Goal: Task Accomplishment & Management: Use online tool/utility

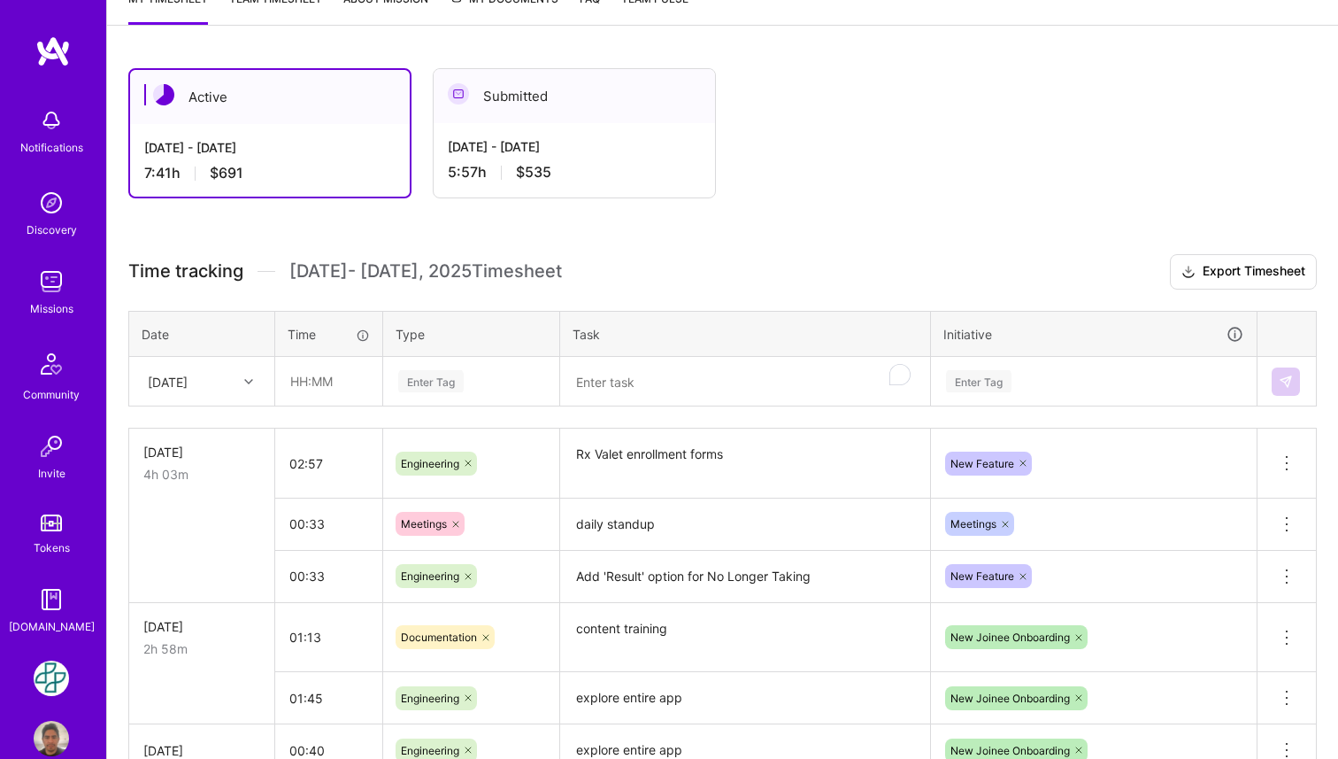
scroll to position [272, 0]
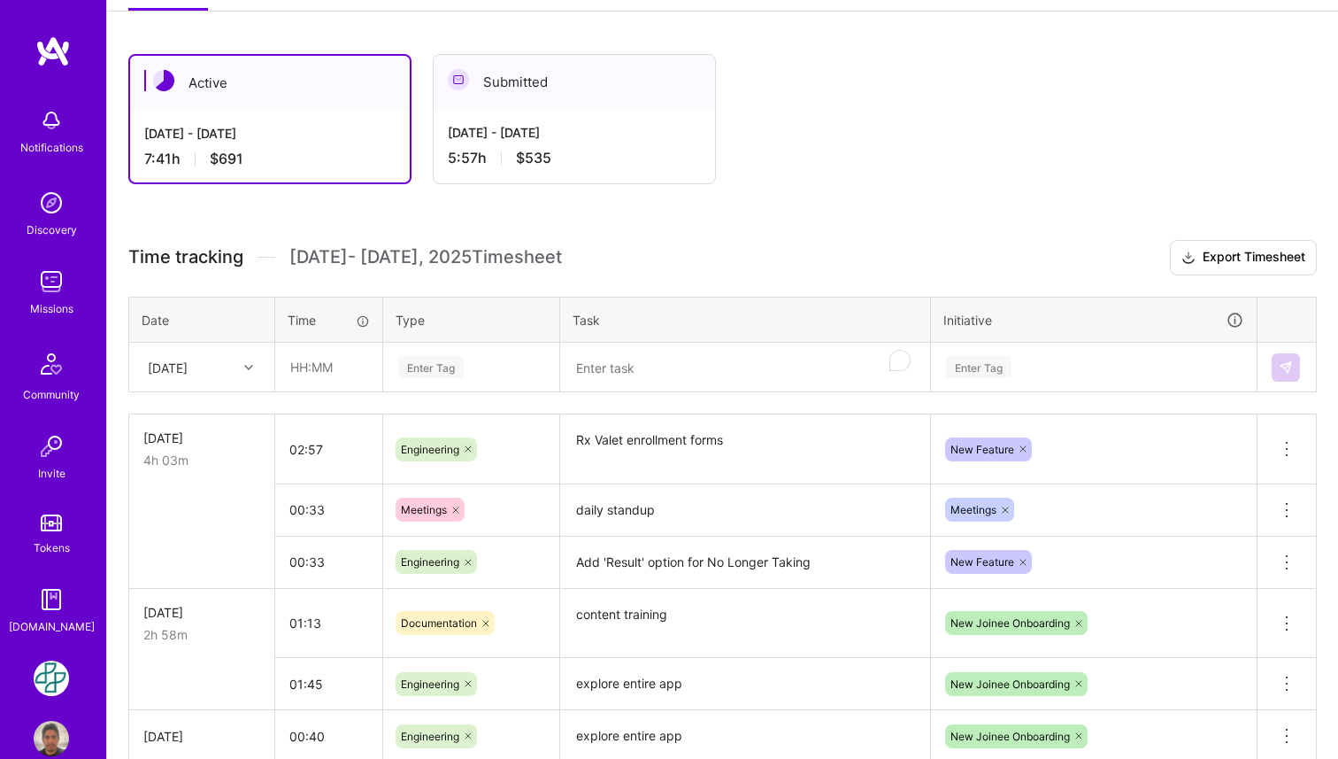
click at [249, 366] on icon at bounding box center [248, 367] width 9 height 9
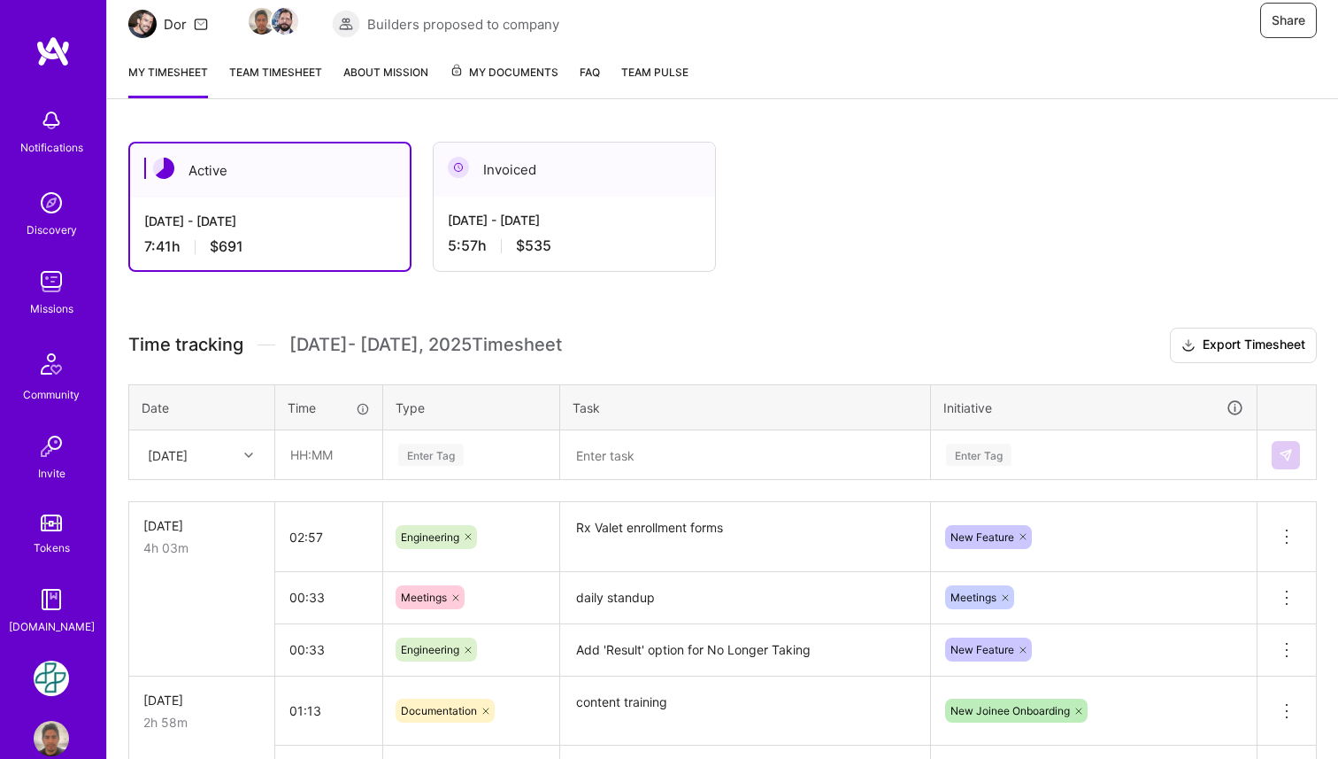
scroll to position [189, 0]
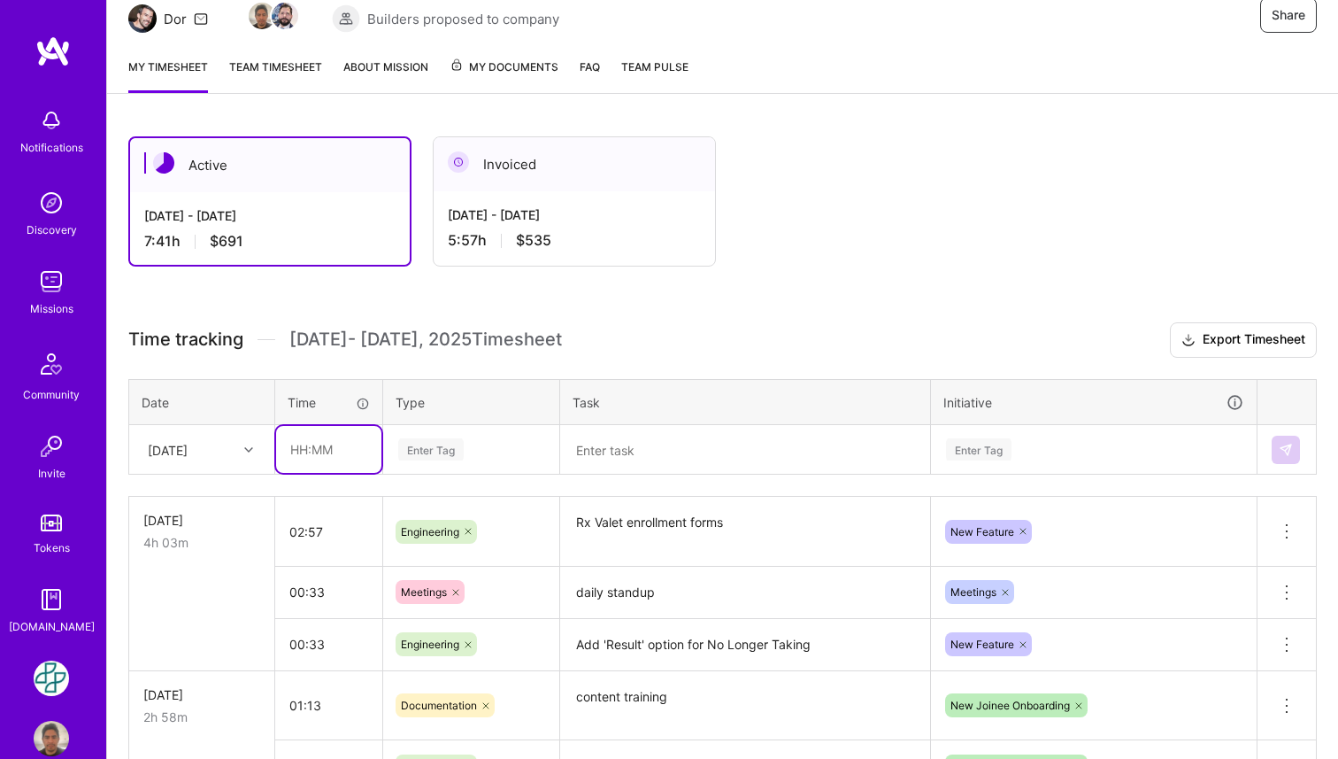
click at [327, 451] on input "text" at bounding box center [328, 449] width 105 height 47
type input "00:35"
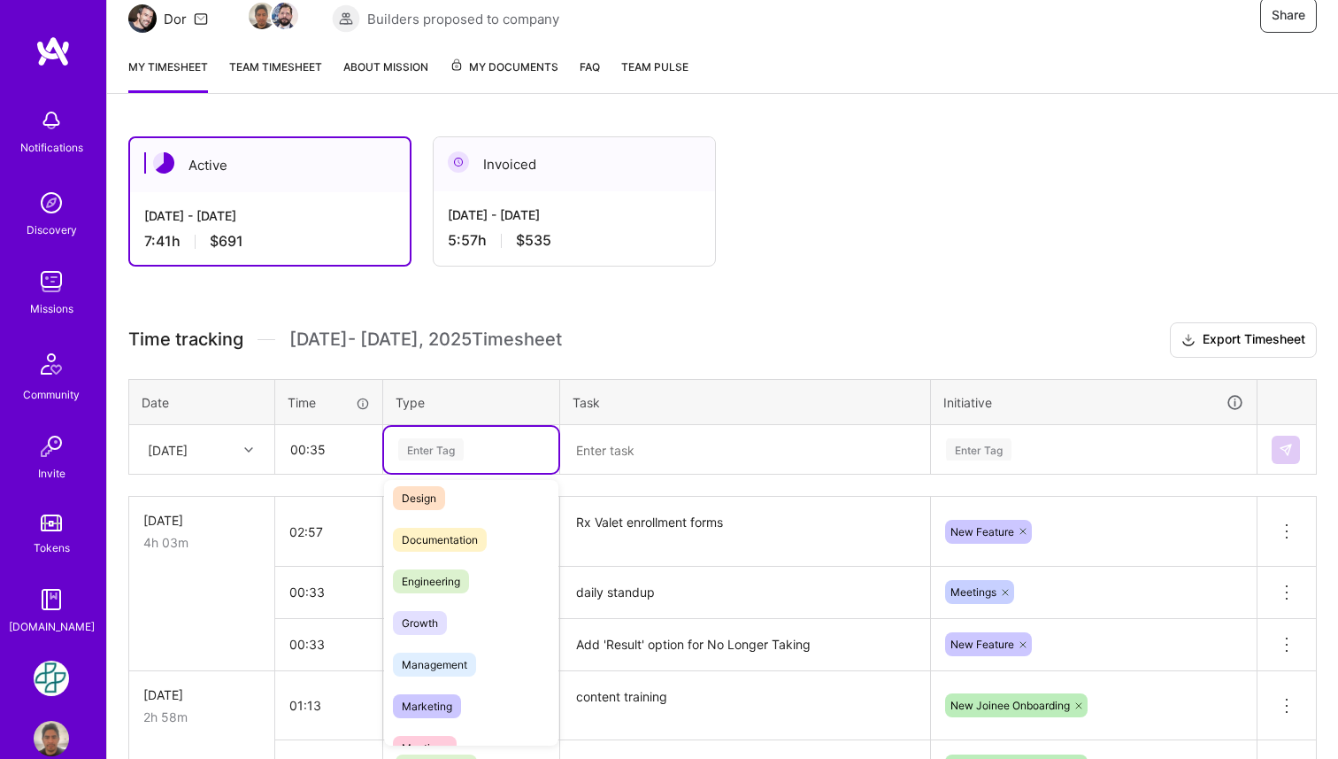
scroll to position [28, 0]
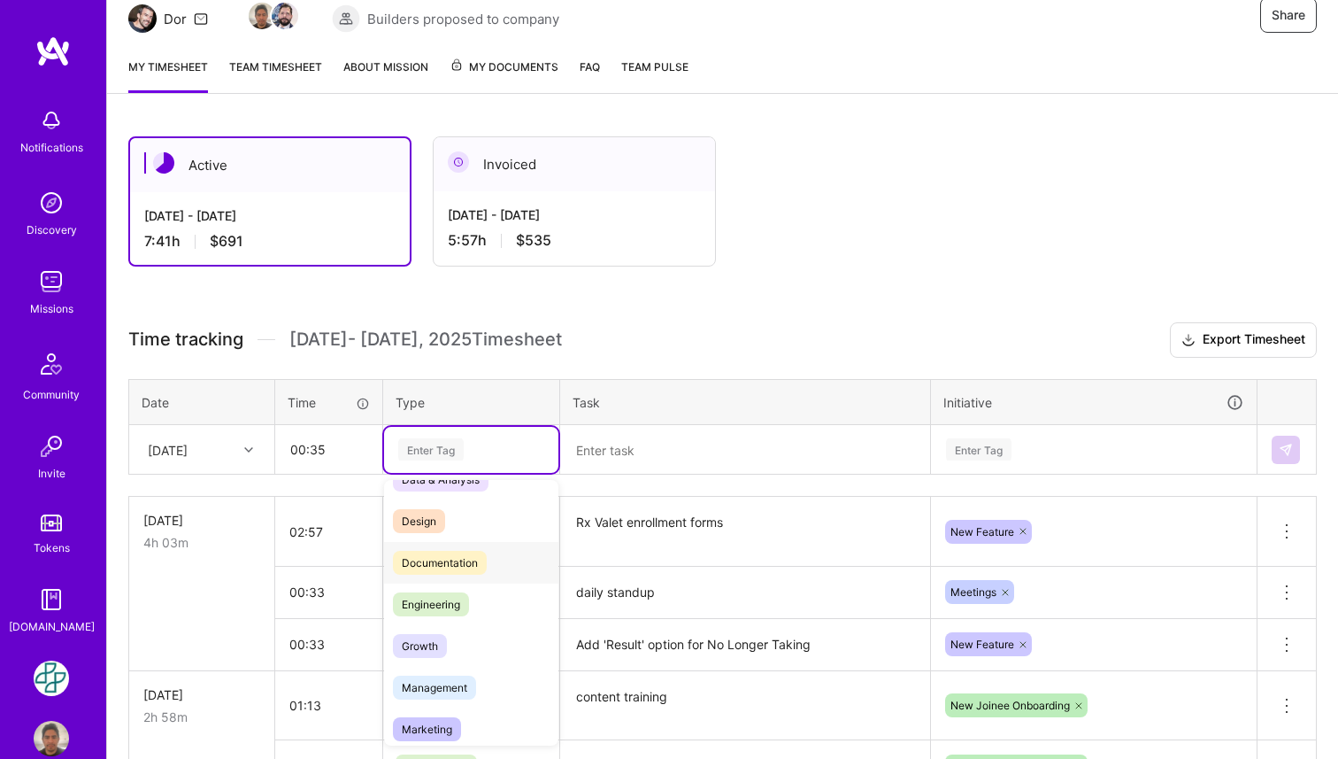
click at [476, 552] on span "Documentation" at bounding box center [440, 563] width 94 height 24
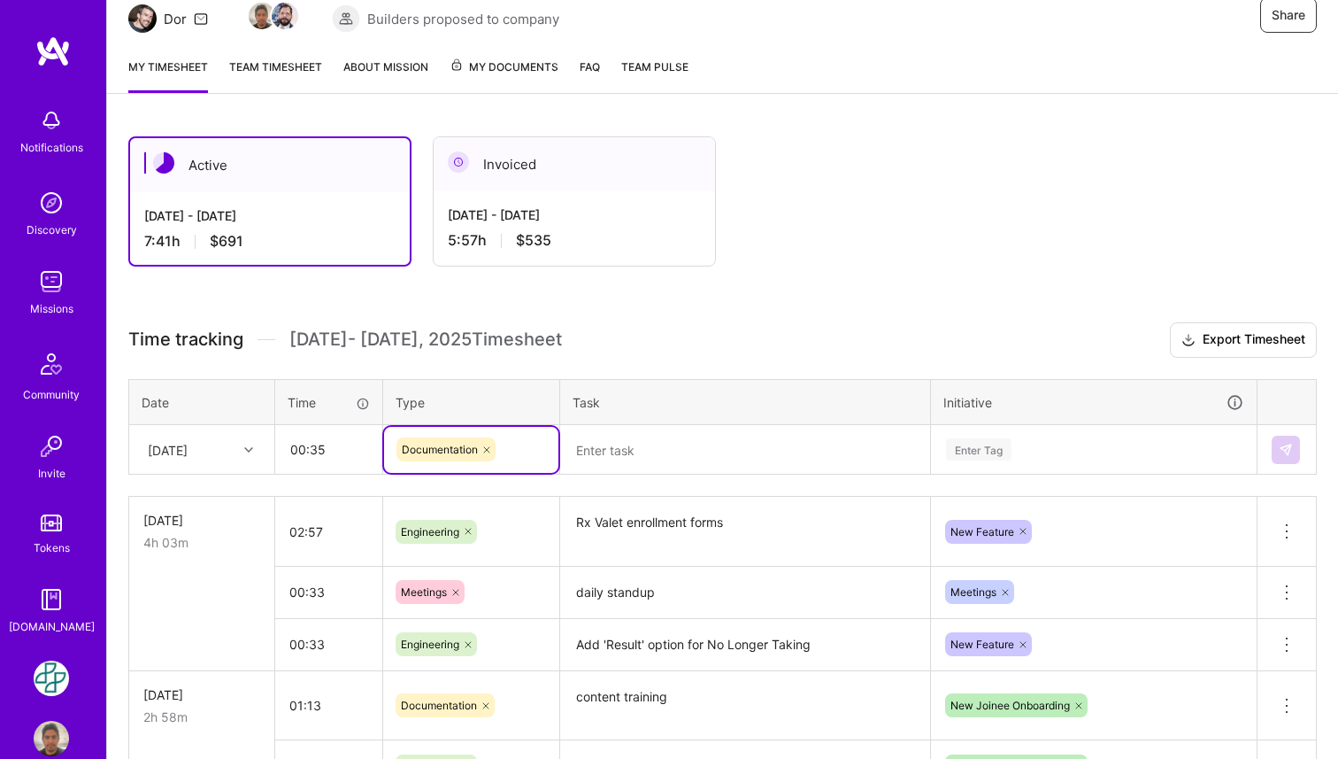
click at [663, 450] on textarea at bounding box center [745, 450] width 366 height 46
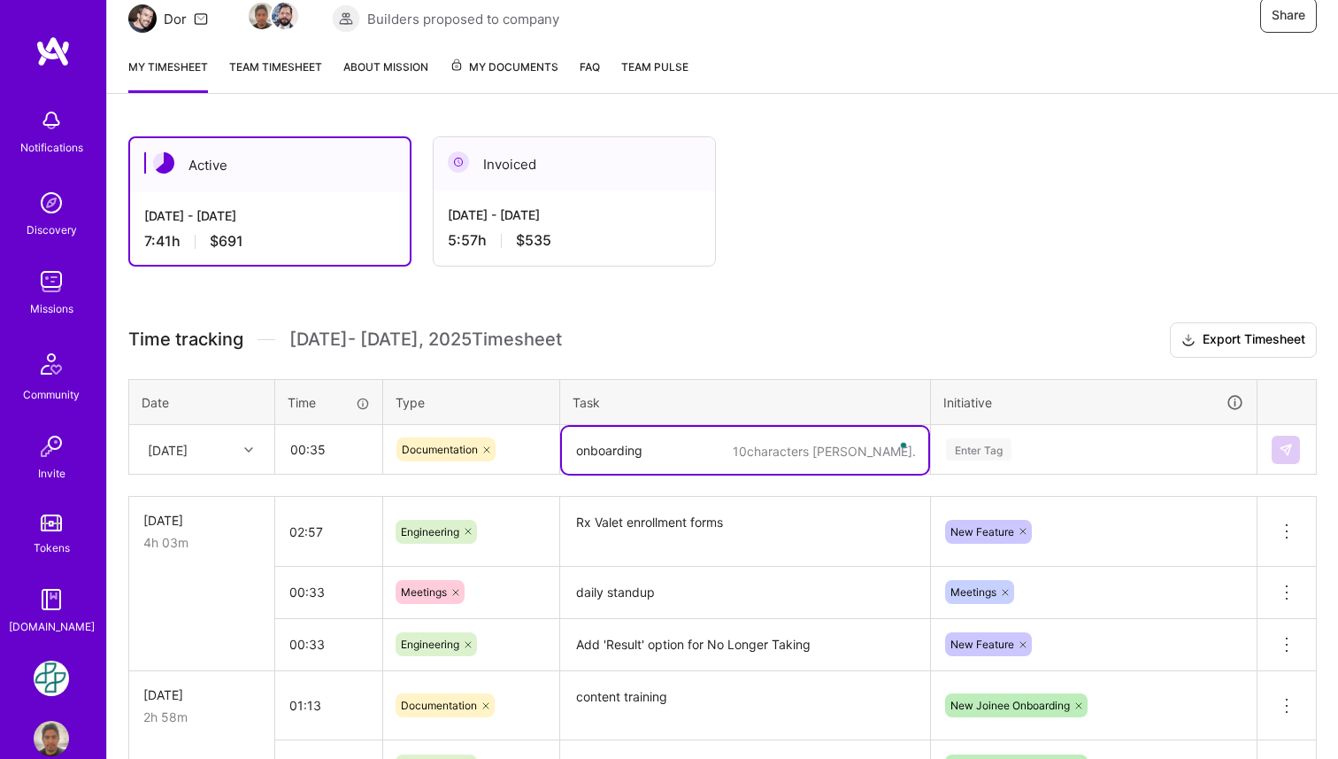
type textarea "onboarding"
type textarea "documentation update"
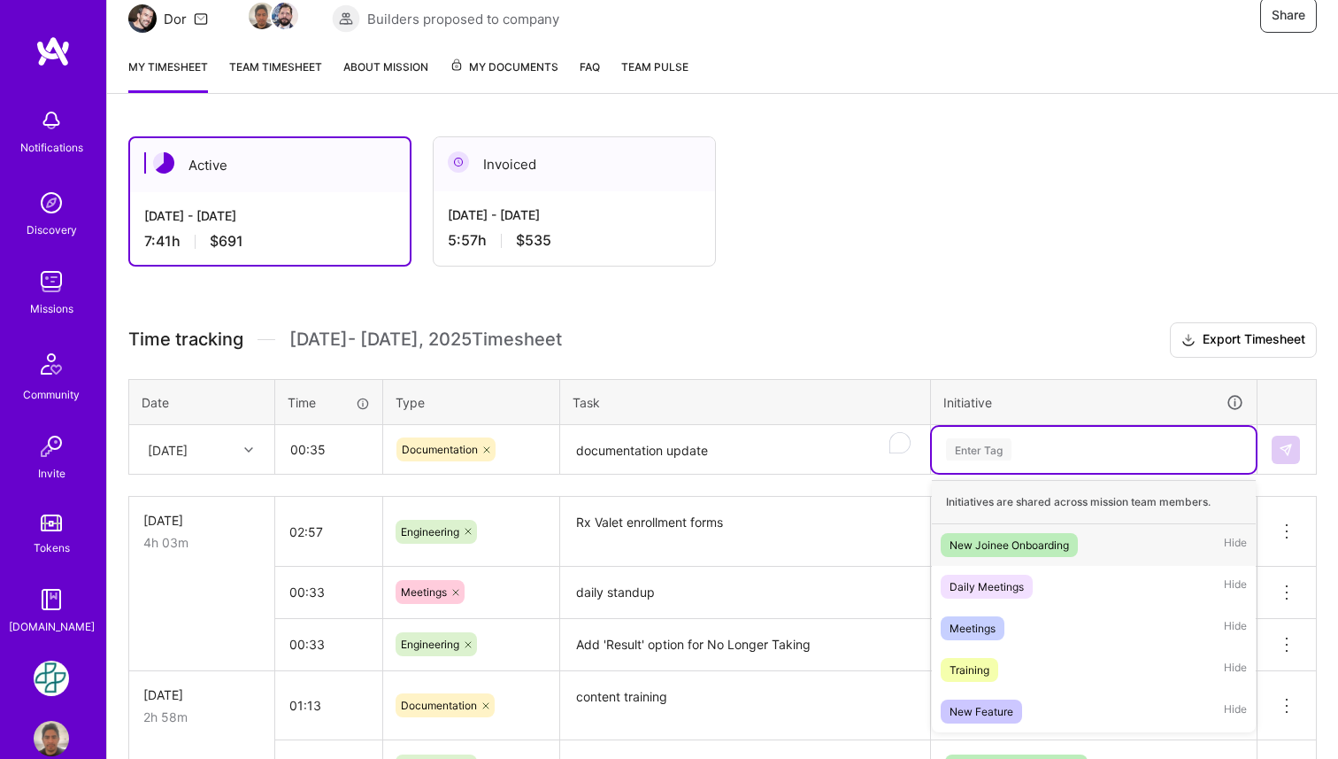
click at [1042, 545] on div "New Joinee Onboarding" at bounding box center [1010, 545] width 120 height 19
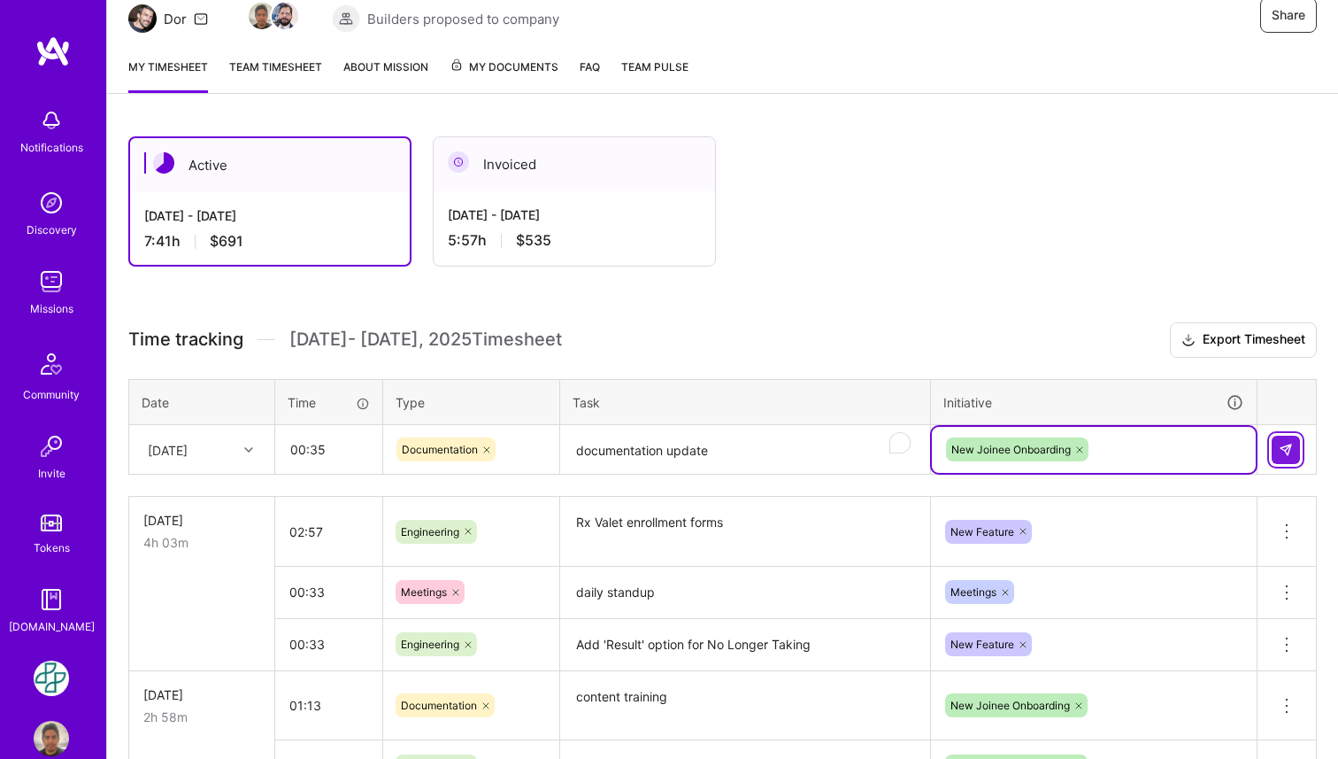
click at [1286, 452] on img at bounding box center [1286, 450] width 14 height 14
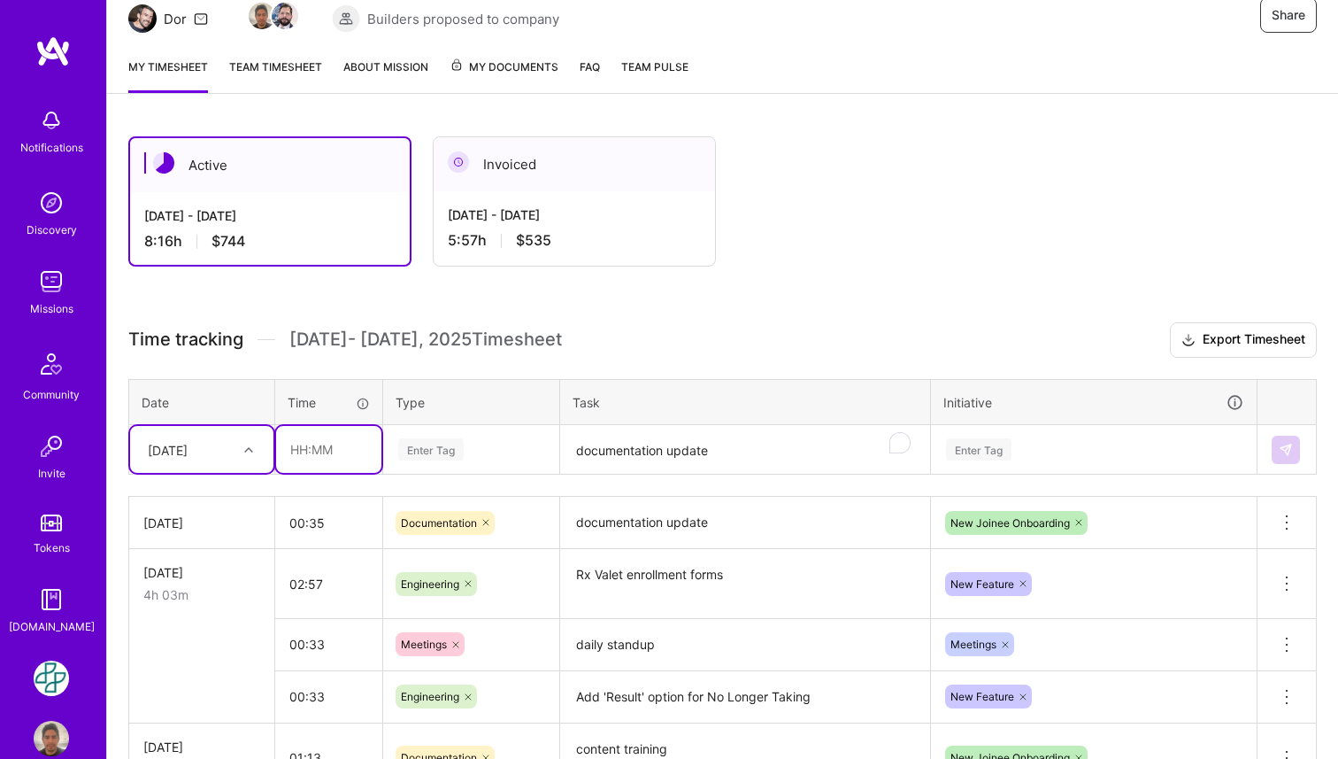
click at [313, 451] on input "text" at bounding box center [328, 449] width 105 height 47
type input "01:51"
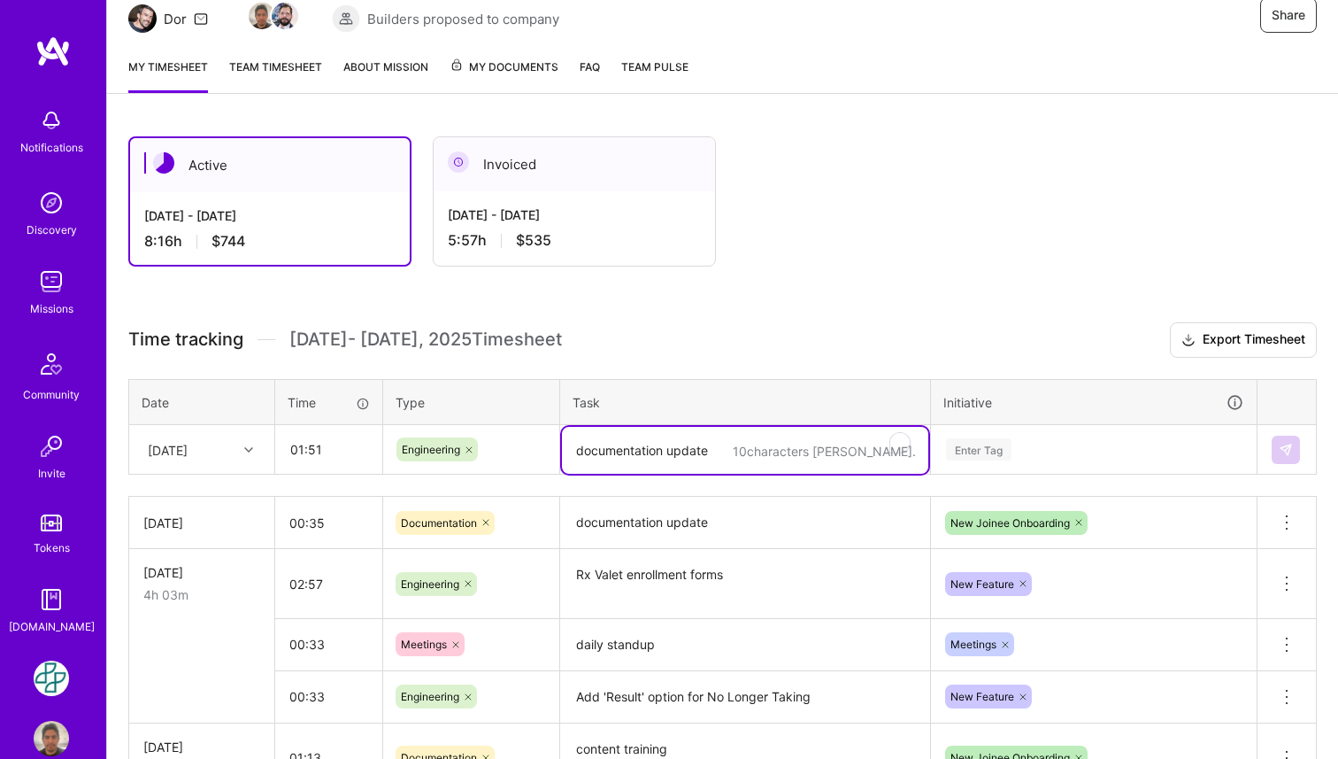
click at [594, 443] on textarea "documentation update" at bounding box center [745, 450] width 366 height 47
paste textarea "Expose additional info to Member Queue Detail"
type textarea "Expose additional info to Member Queue Detail"
click at [994, 452] on div "Enter Tag" at bounding box center [979, 449] width 66 height 27
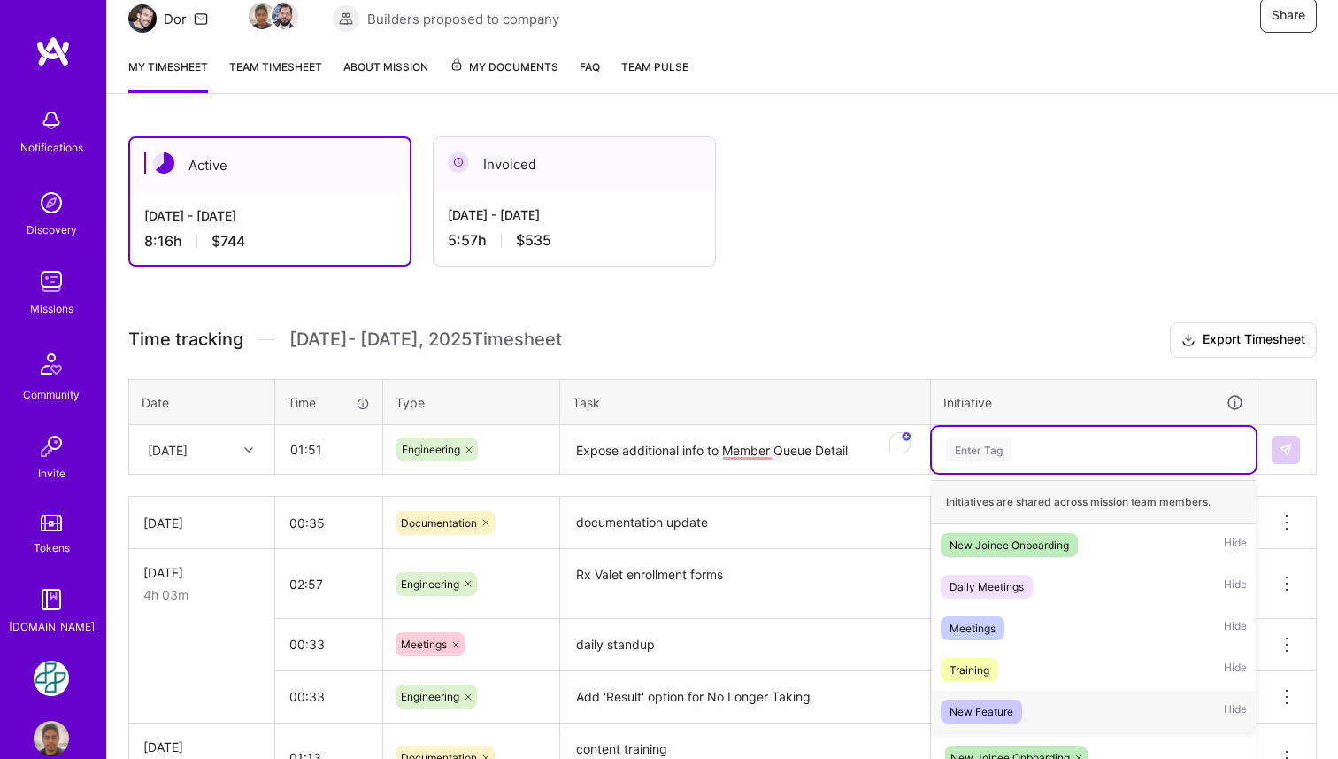
click at [1021, 695] on div "New Feature Hide" at bounding box center [1094, 711] width 324 height 42
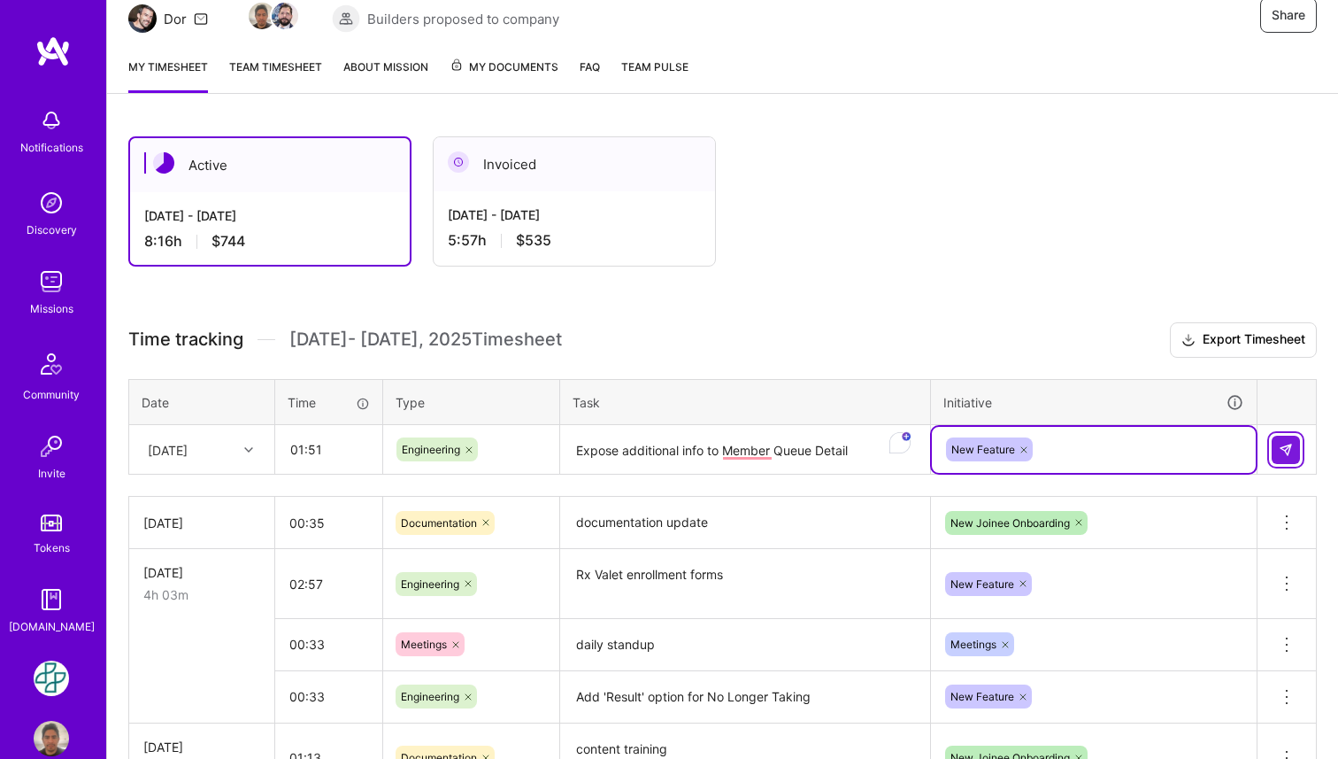
click at [1279, 458] on button at bounding box center [1286, 450] width 28 height 28
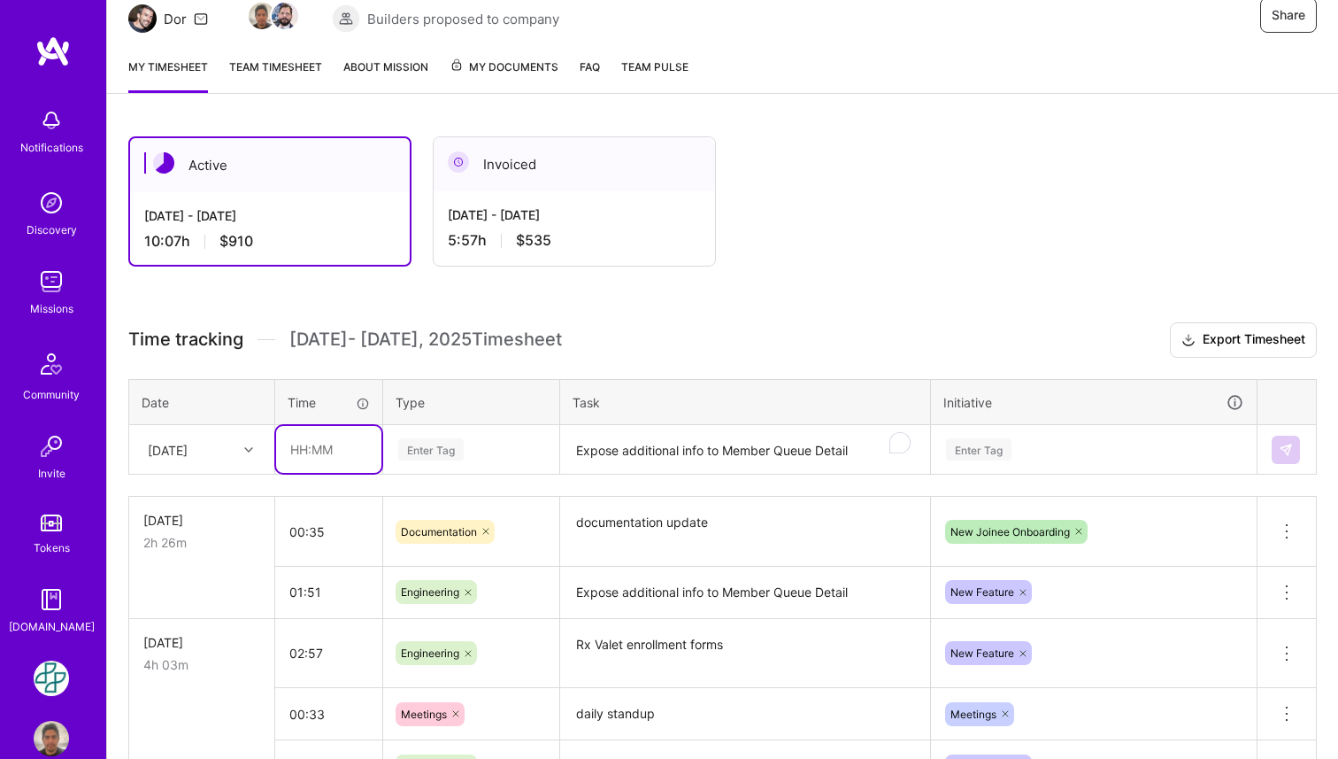
click at [322, 452] on input "text" at bounding box center [328, 449] width 105 height 47
type input "3"
type input "00:32"
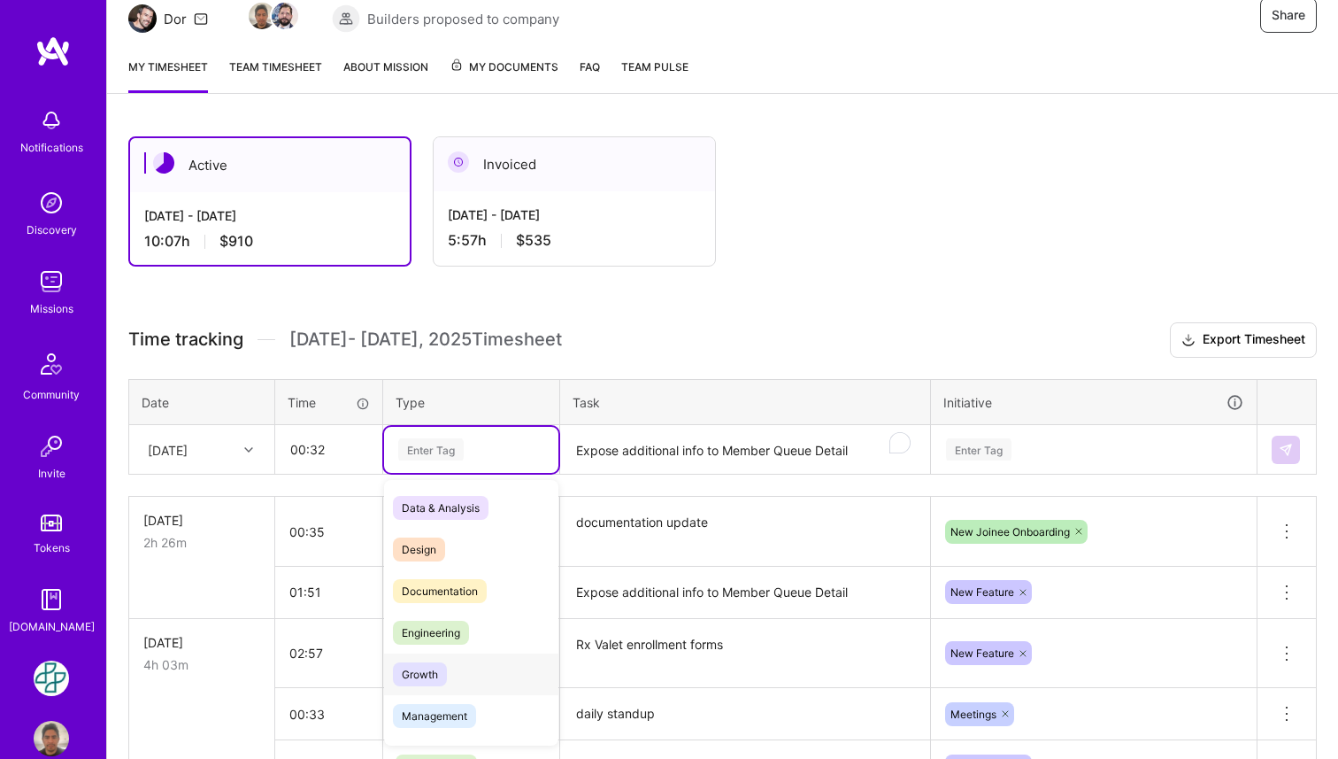
scroll to position [171, 0]
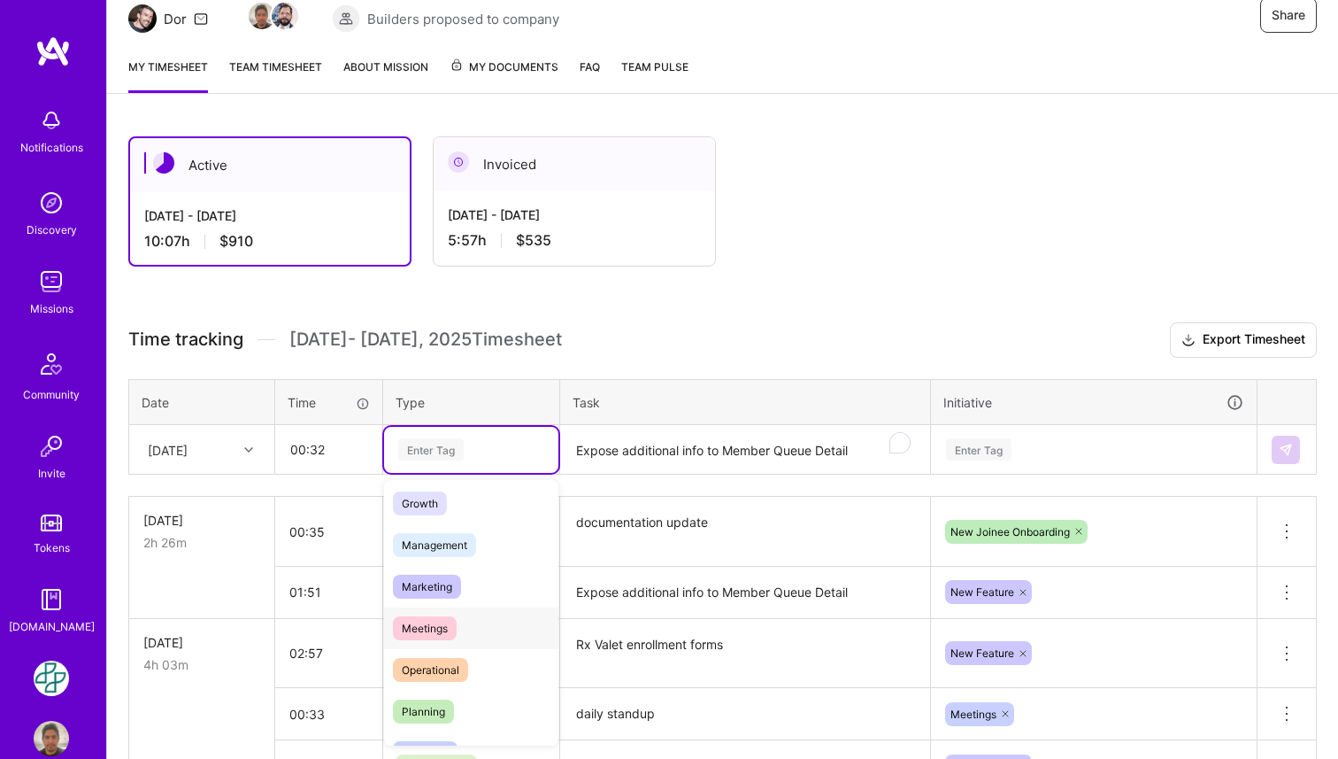
click at [484, 631] on div "Meetings" at bounding box center [471, 628] width 174 height 42
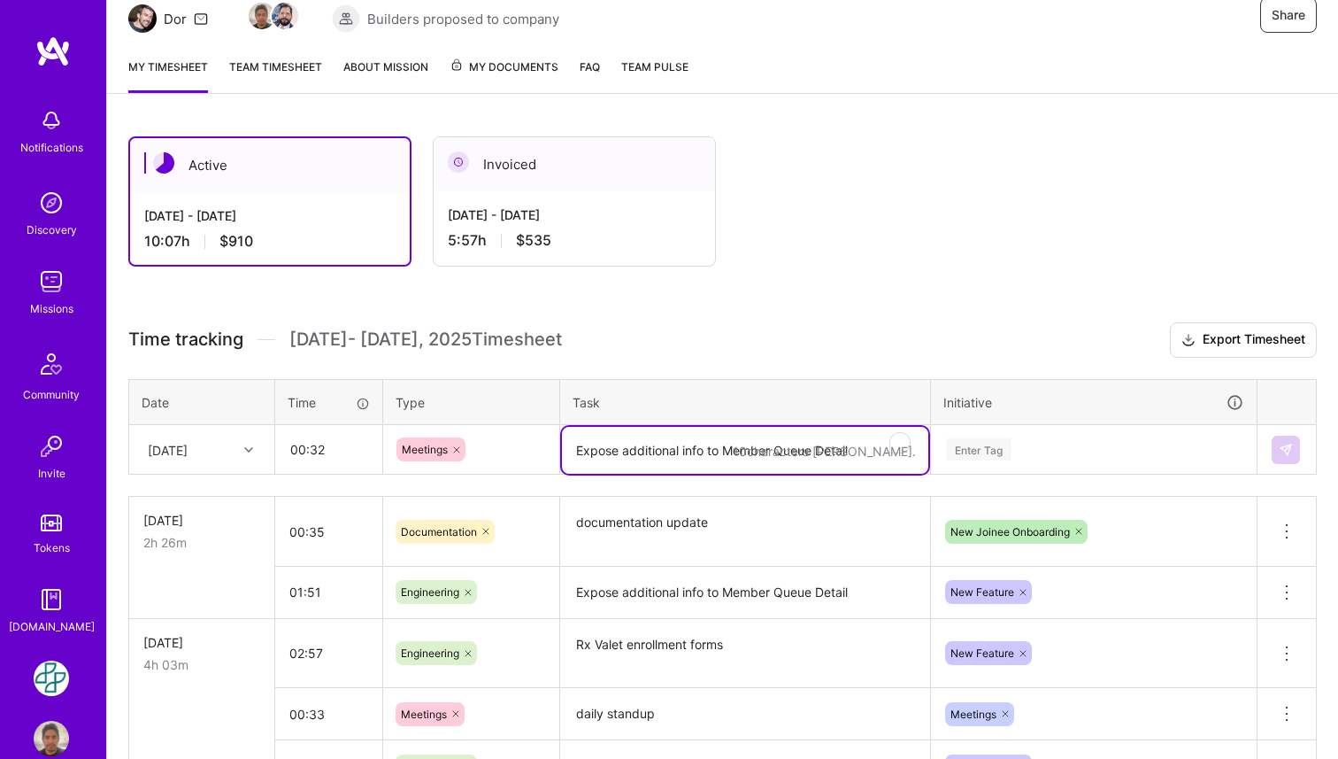
click at [642, 454] on textarea "Expose additional info to Member Queue Detail" at bounding box center [745, 450] width 366 height 47
paste textarea "daily standup"
type textarea "daily standup"
click at [984, 446] on div "Enter Tag" at bounding box center [979, 449] width 66 height 27
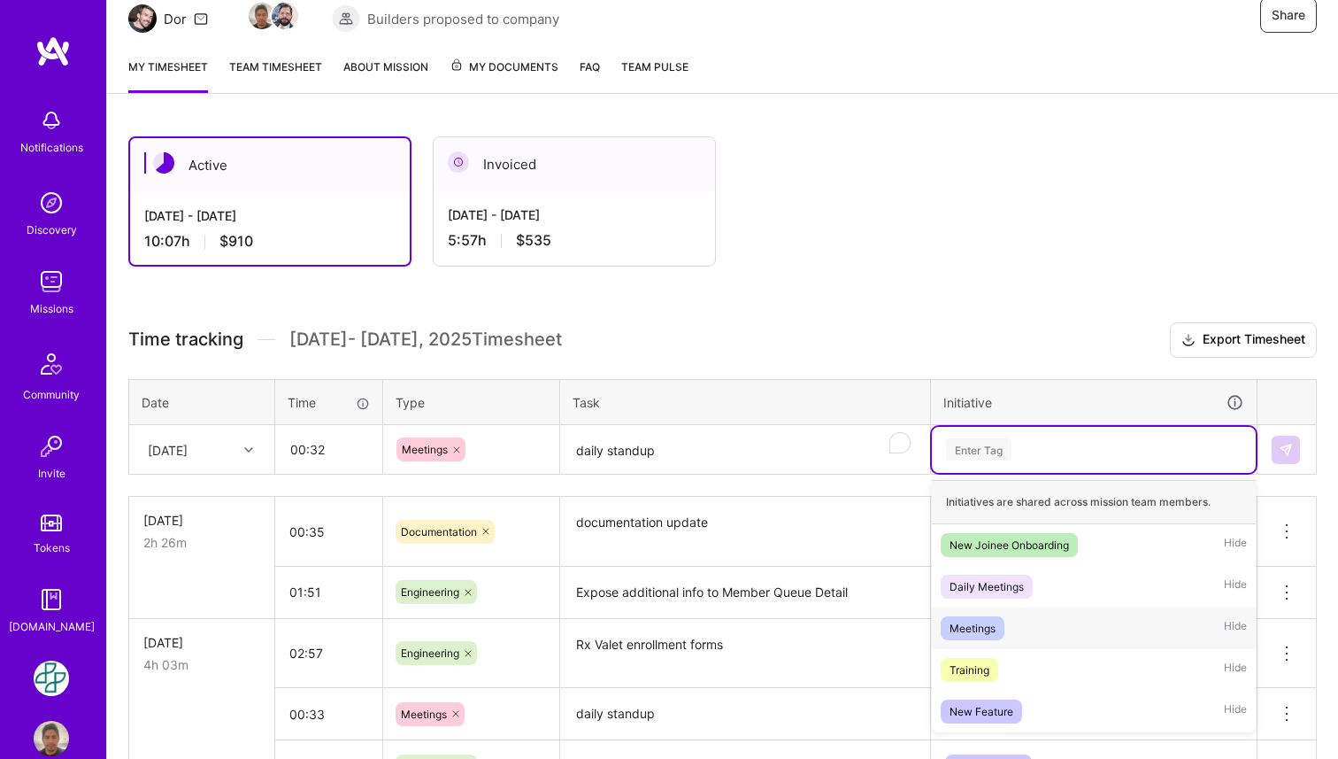
click at [1011, 626] on div "Meetings Hide" at bounding box center [1094, 628] width 324 height 42
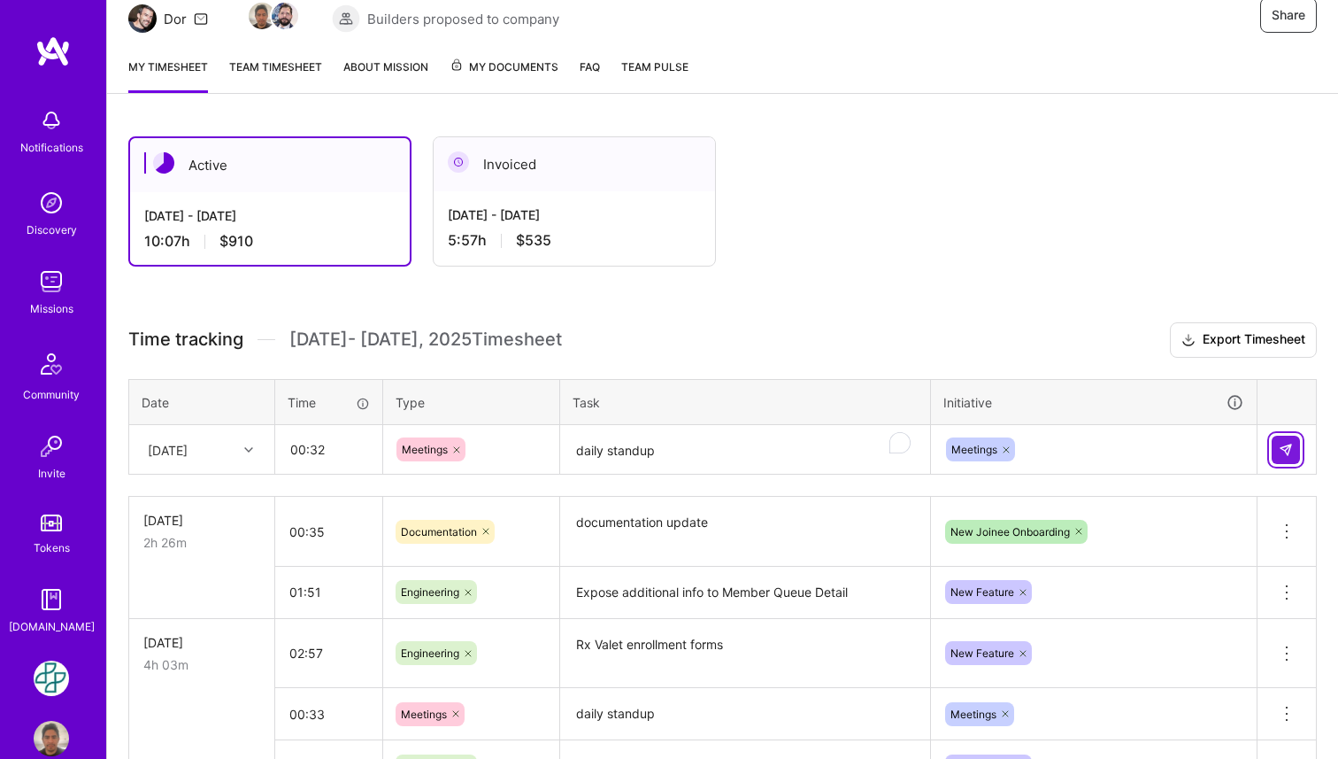
click at [1286, 443] on img at bounding box center [1286, 450] width 14 height 14
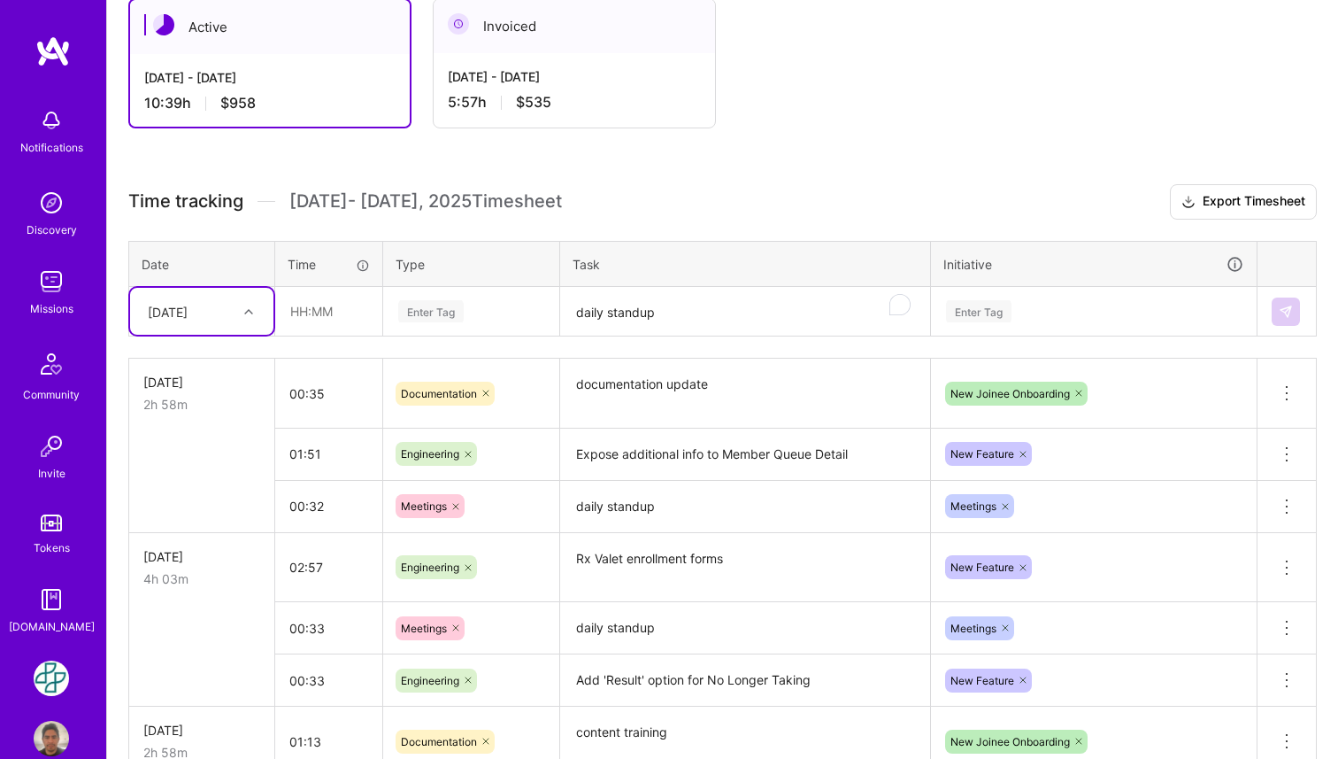
scroll to position [348, 0]
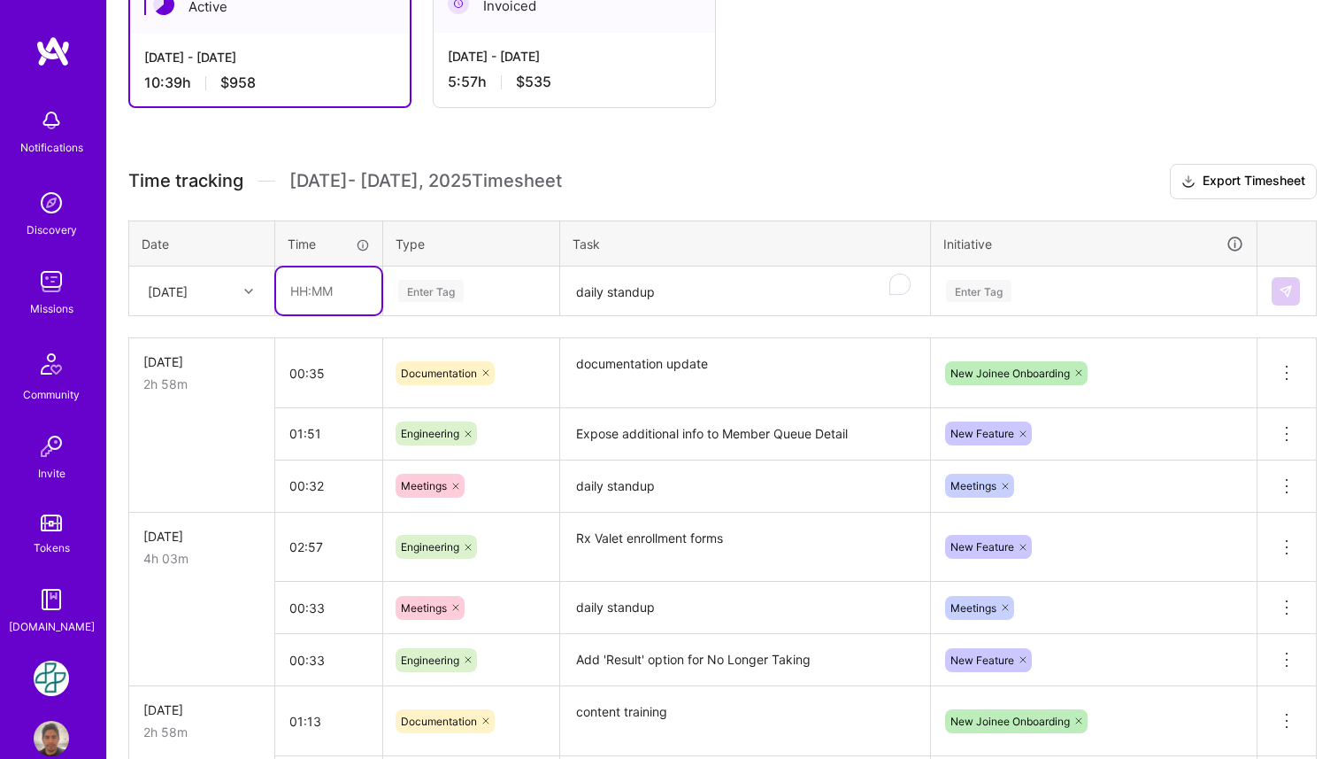
click at [316, 297] on input "text" at bounding box center [328, 290] width 105 height 47
type input "01:02"
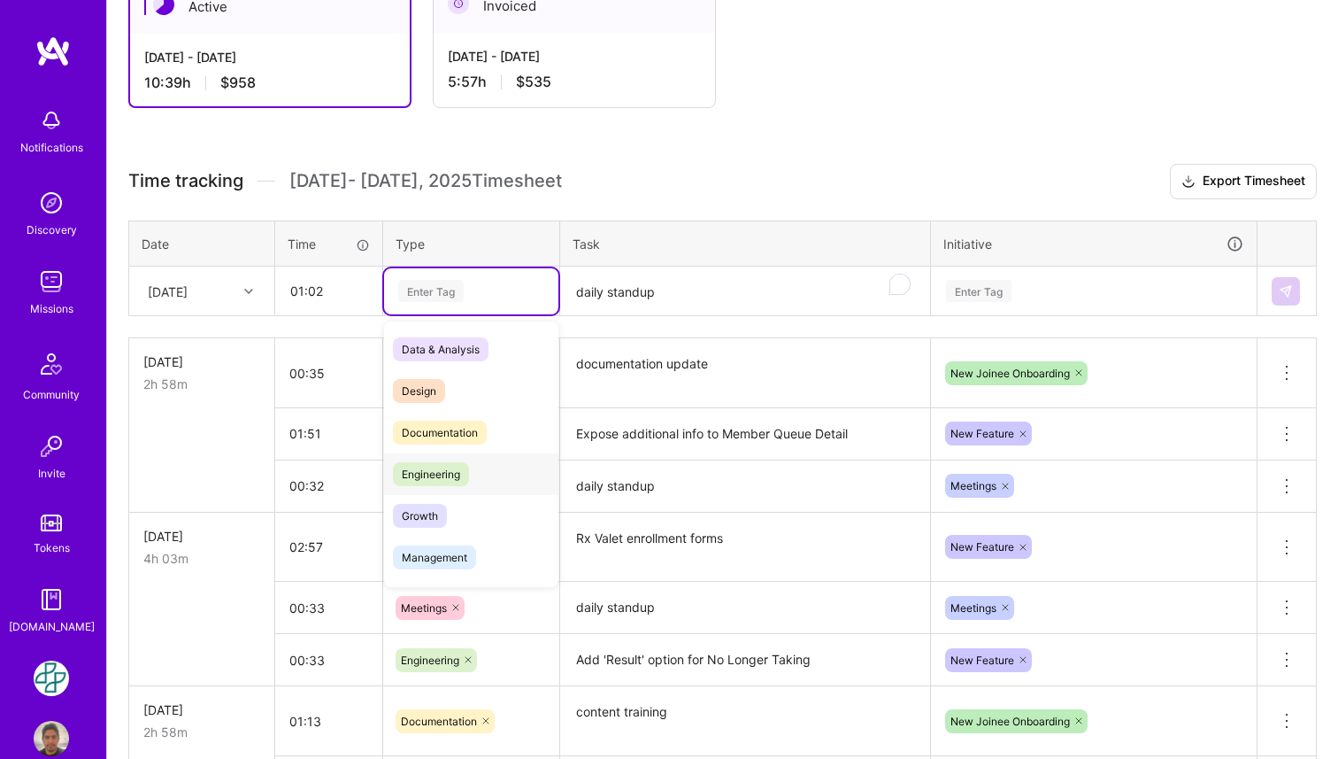
click at [462, 468] on span "Engineering" at bounding box center [431, 474] width 76 height 24
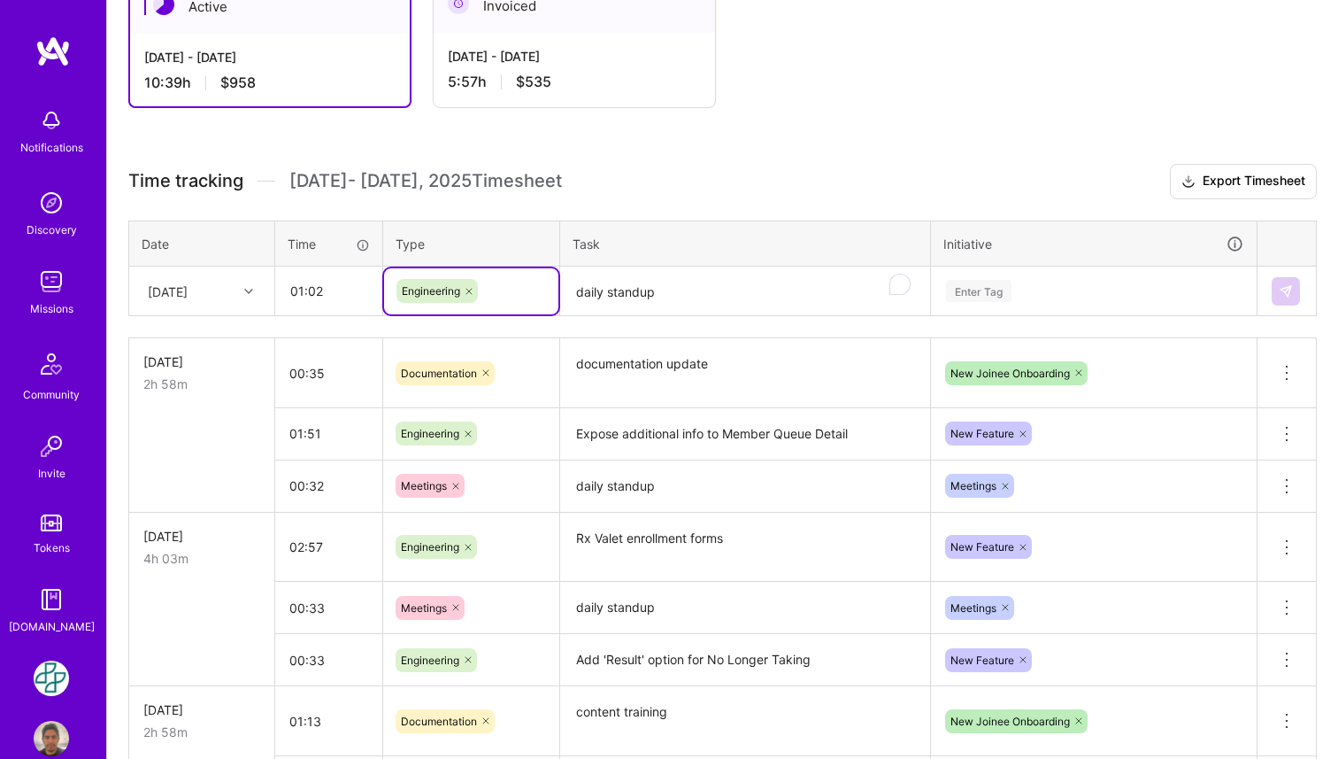
click at [640, 297] on textarea "daily standup" at bounding box center [745, 291] width 366 height 47
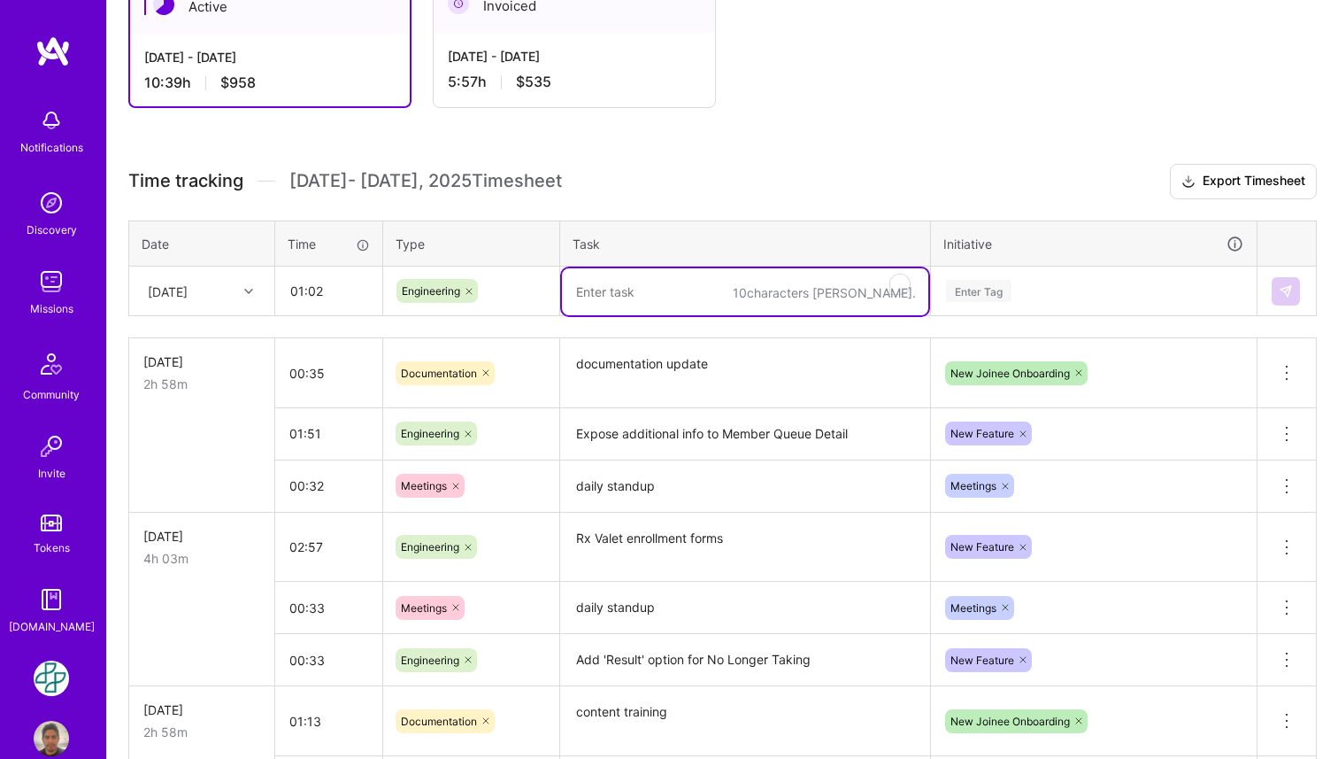
paste textarea "Make sure raw_model is not editable for ContactInfo"
type textarea "Make sure raw_model is not editable on CAP"
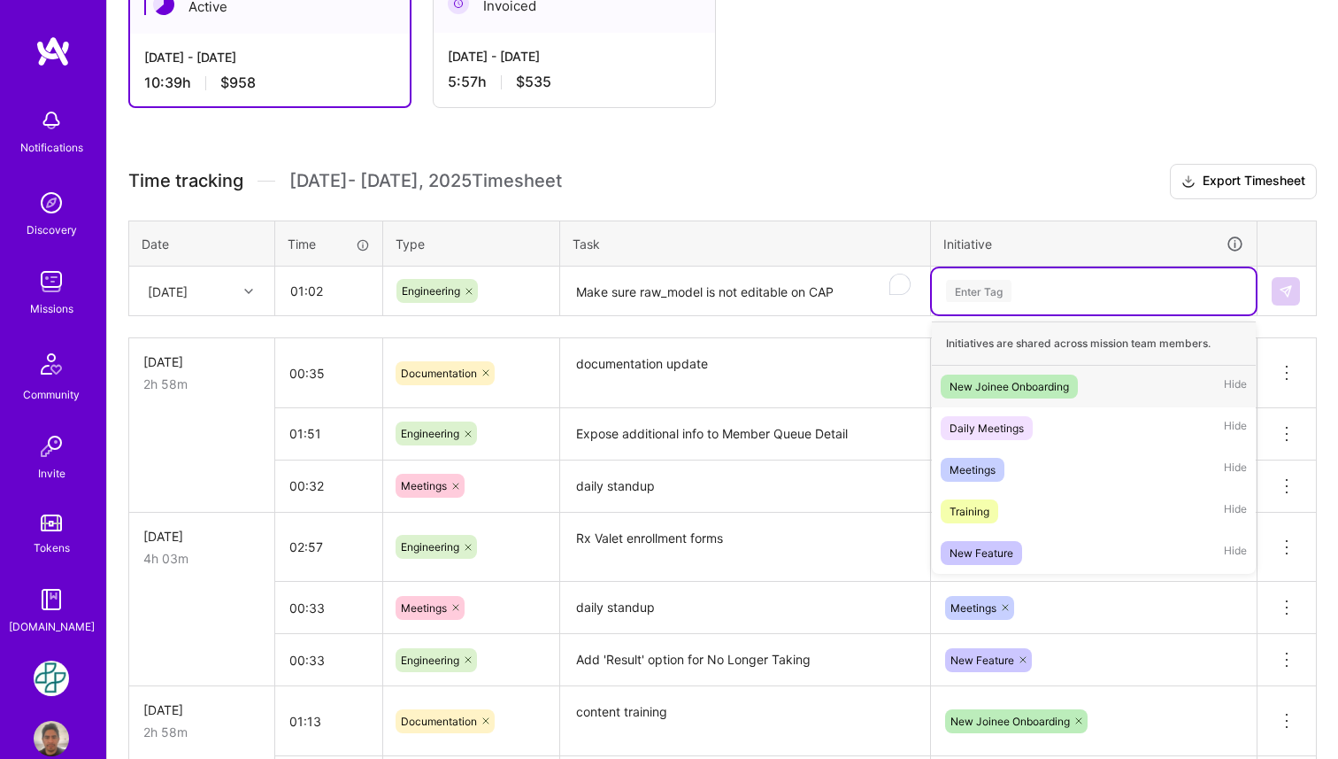
click at [1072, 293] on div "Enter Tag" at bounding box center [1094, 291] width 299 height 22
click at [1059, 546] on div "New Feature Hide" at bounding box center [1094, 553] width 324 height 42
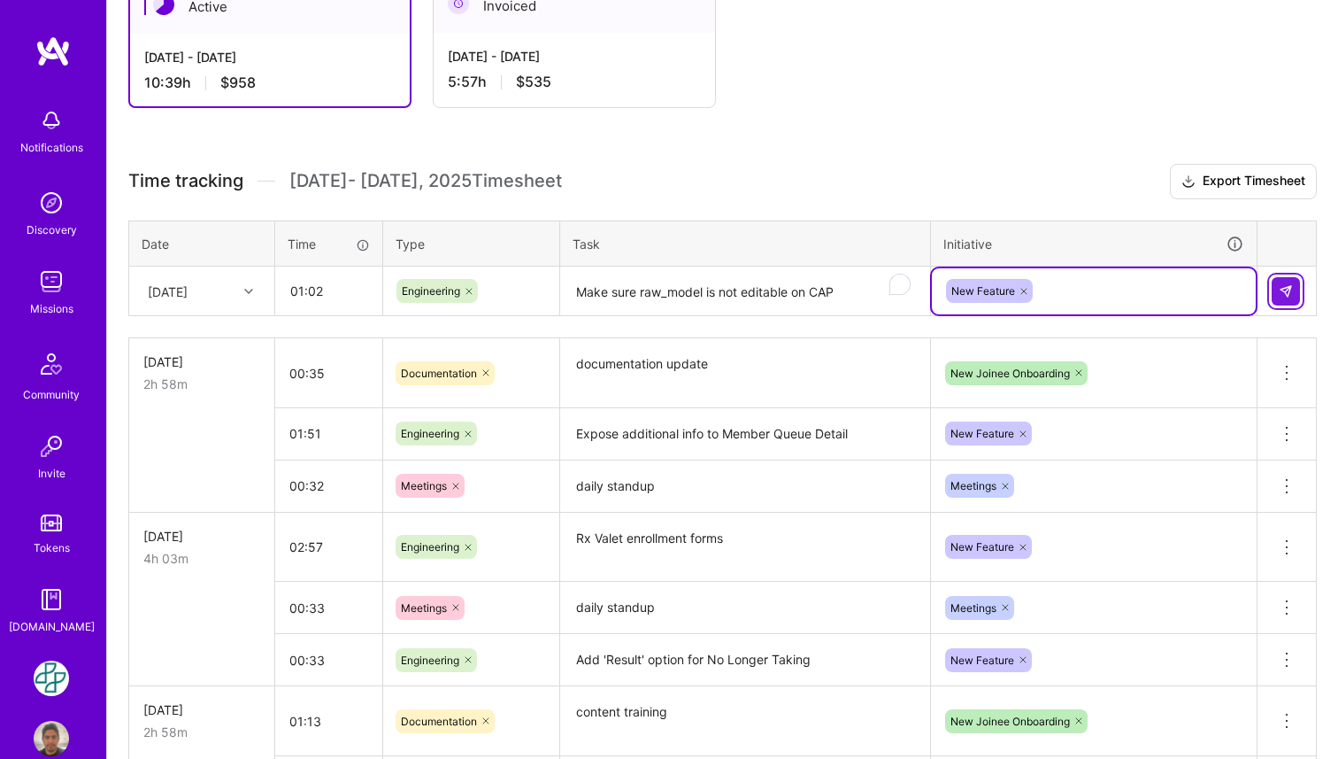
click at [1298, 290] on button at bounding box center [1286, 291] width 28 height 28
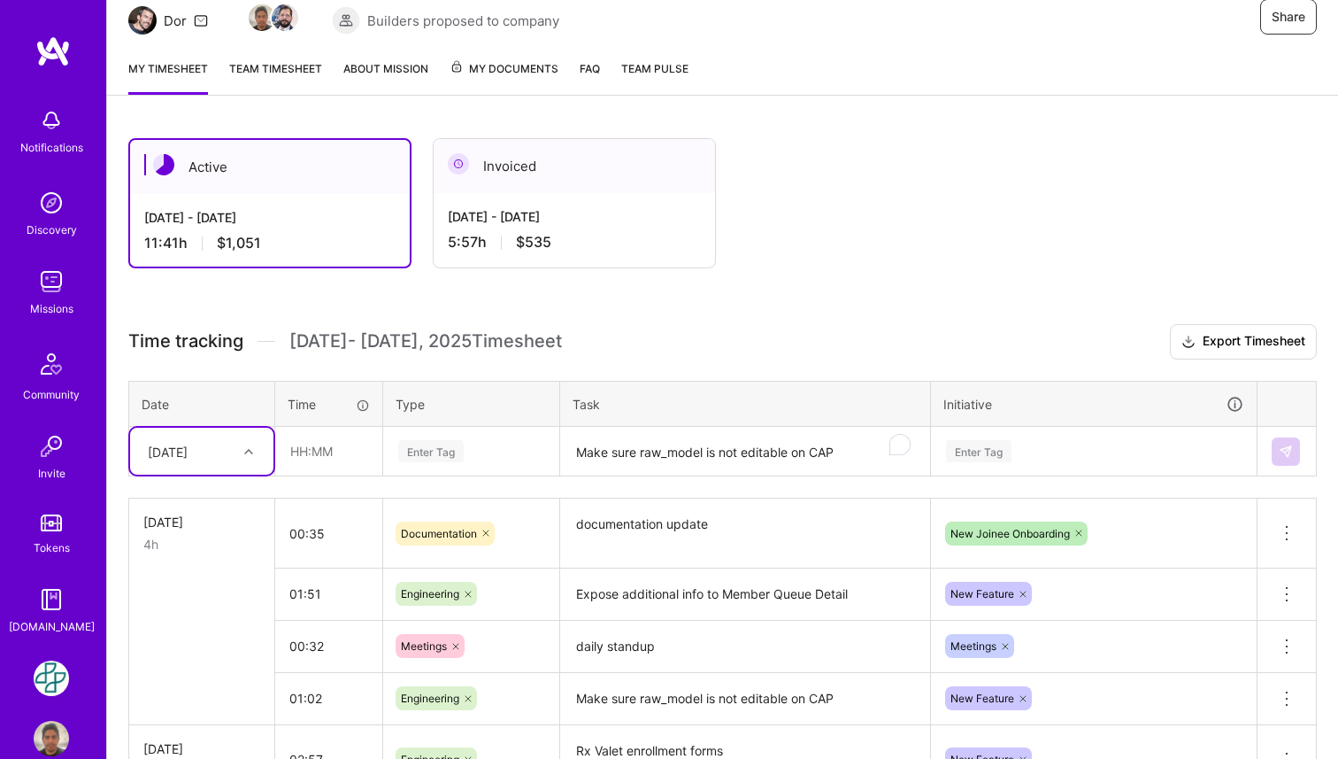
scroll to position [0, 0]
